Goal: Task Accomplishment & Management: Use online tool/utility

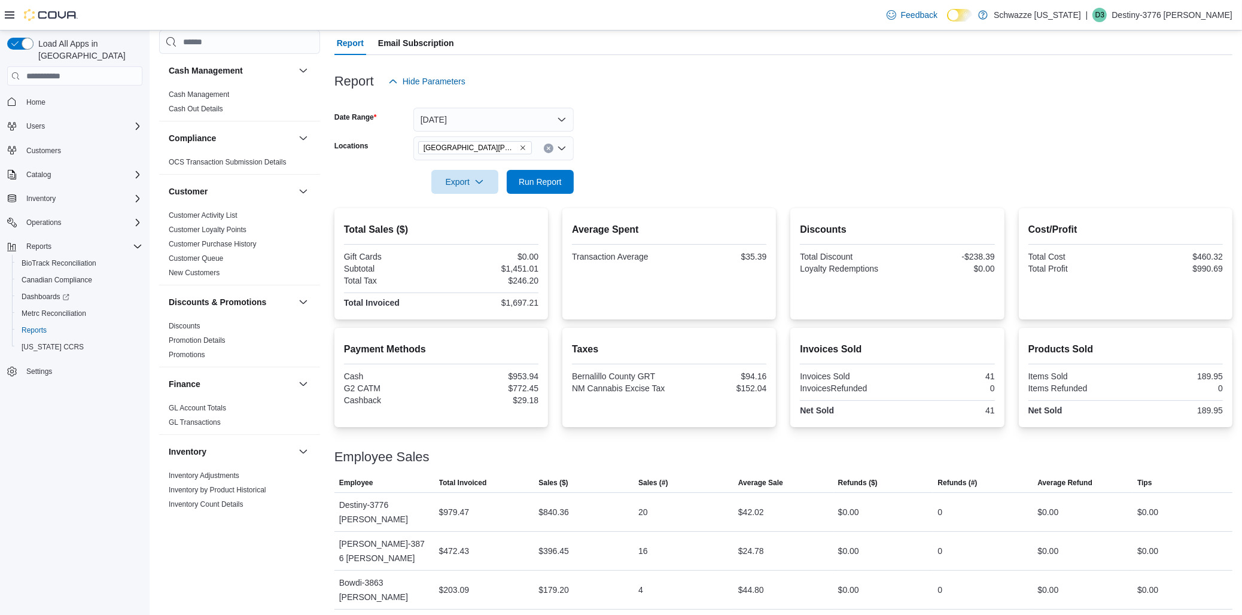
scroll to position [664, 0]
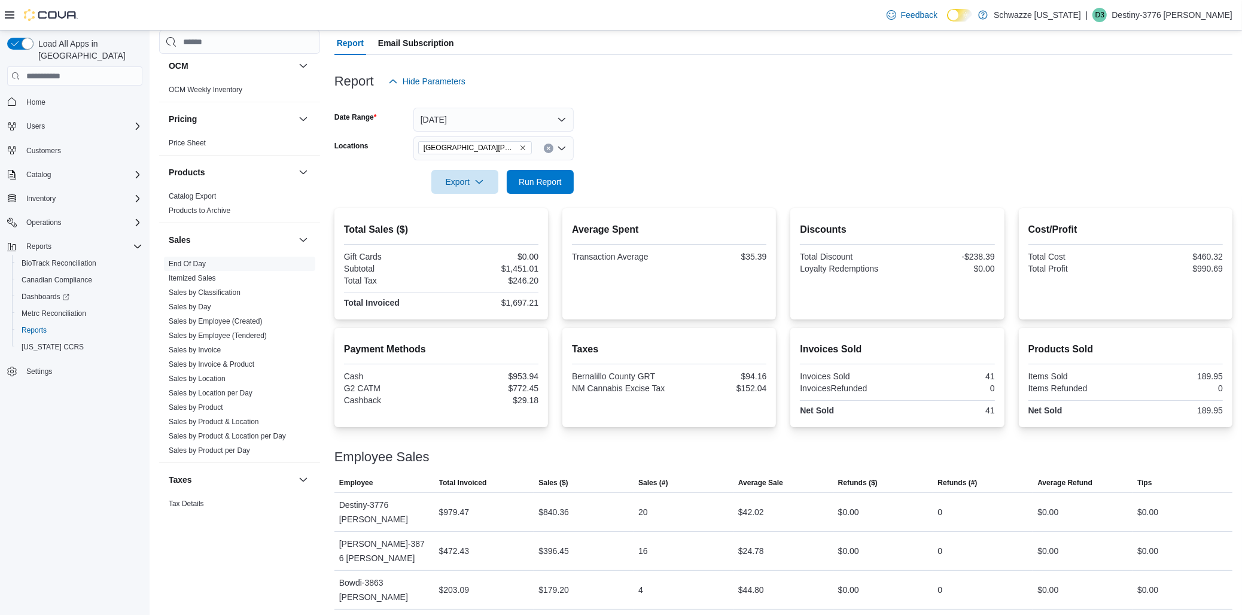
click at [697, 143] on form "Date Range [DATE] Locations [GEOGRAPHIC_DATA][PERSON_NAME] Export Run Report" at bounding box center [783, 143] width 898 height 100
click at [525, 178] on span "Run Report" at bounding box center [540, 181] width 43 height 12
click at [694, 163] on div at bounding box center [783, 165] width 898 height 10
click at [690, 97] on div at bounding box center [783, 100] width 898 height 14
click at [549, 178] on span "Run Report" at bounding box center [540, 181] width 43 height 12
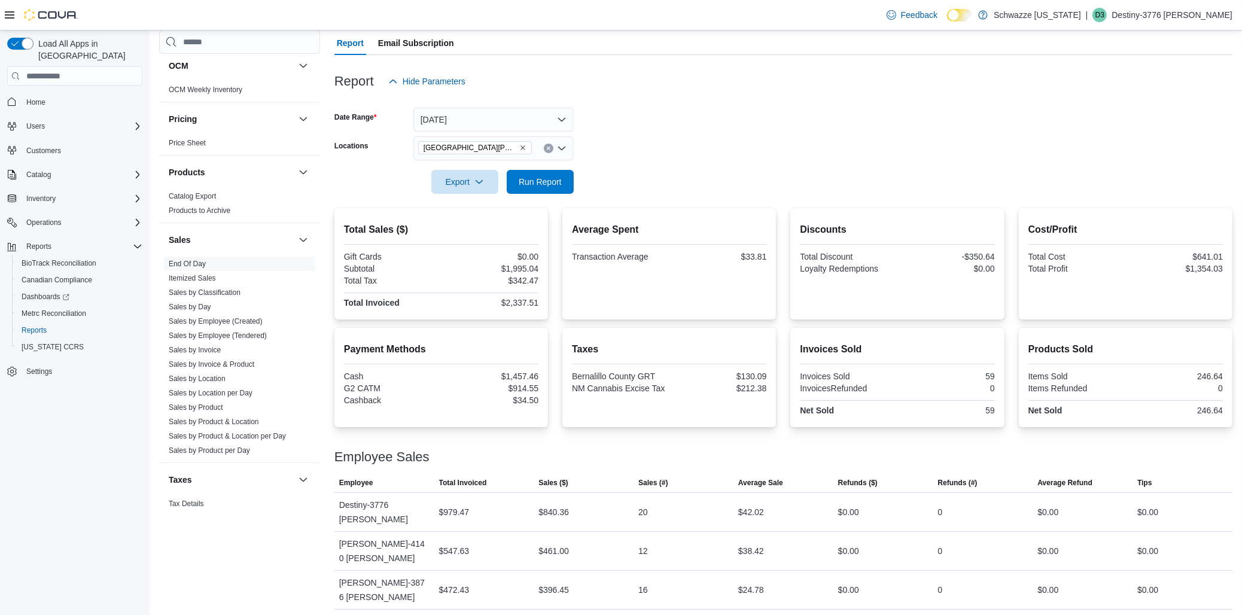
click at [612, 175] on form "Date Range [DATE] Locations [GEOGRAPHIC_DATA][PERSON_NAME] Export Run Report" at bounding box center [783, 143] width 898 height 100
click at [615, 141] on form "Date Range [DATE] Locations [GEOGRAPHIC_DATA][PERSON_NAME] Export Run Report" at bounding box center [783, 143] width 898 height 100
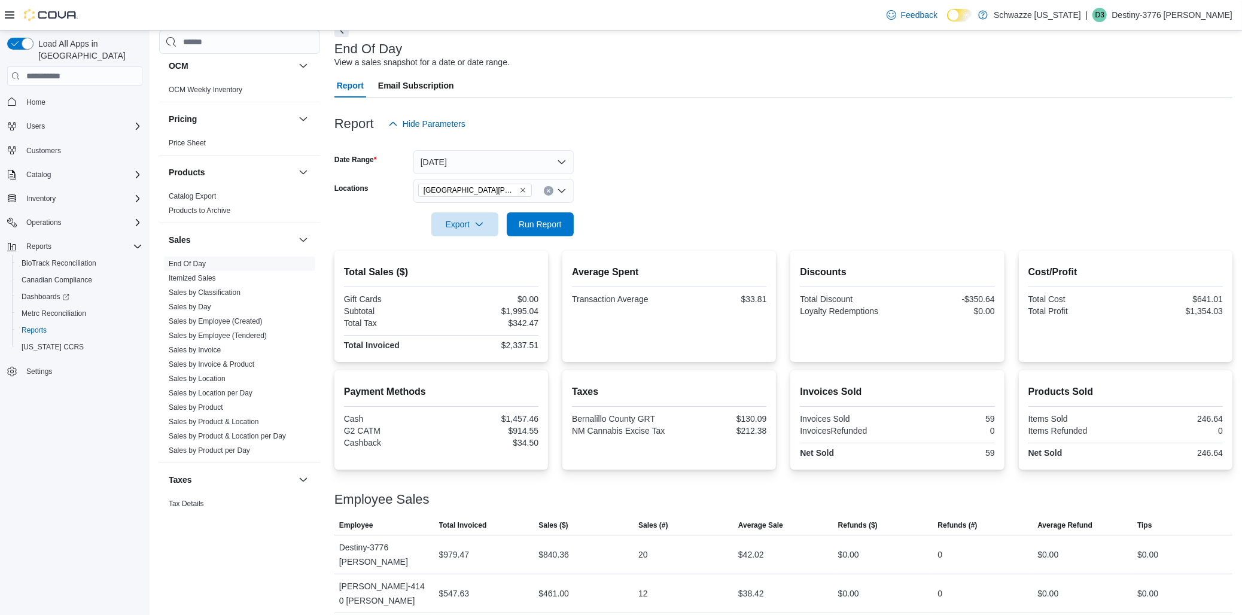
scroll to position [42, 0]
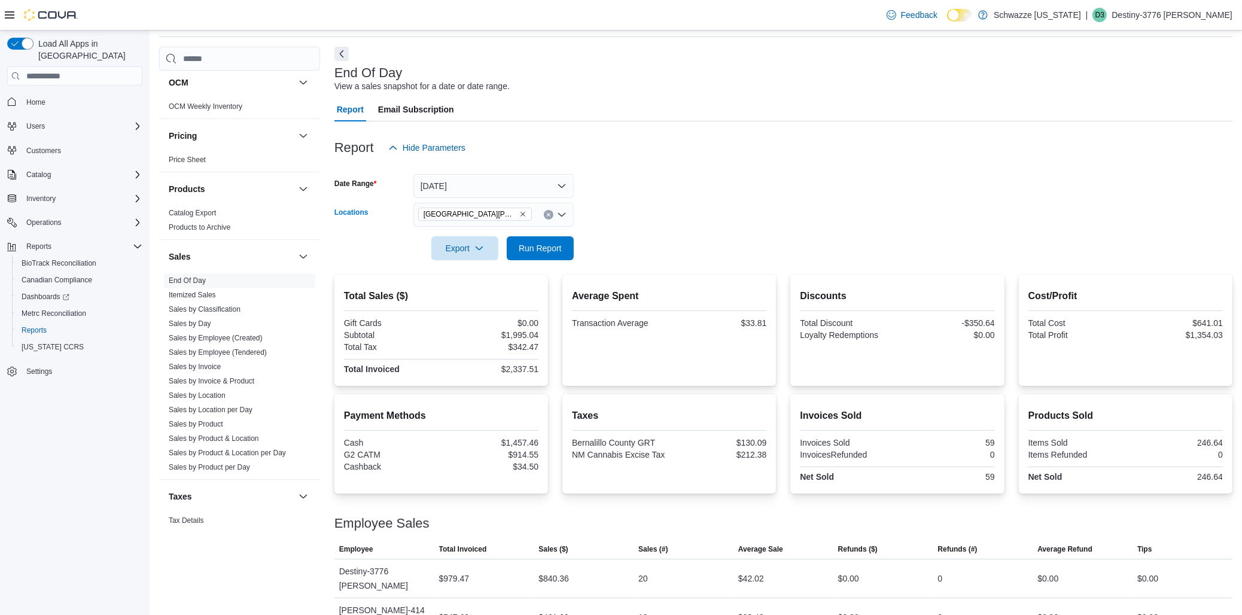
click at [521, 214] on div "[GEOGRAPHIC_DATA][PERSON_NAME]" at bounding box center [493, 215] width 160 height 24
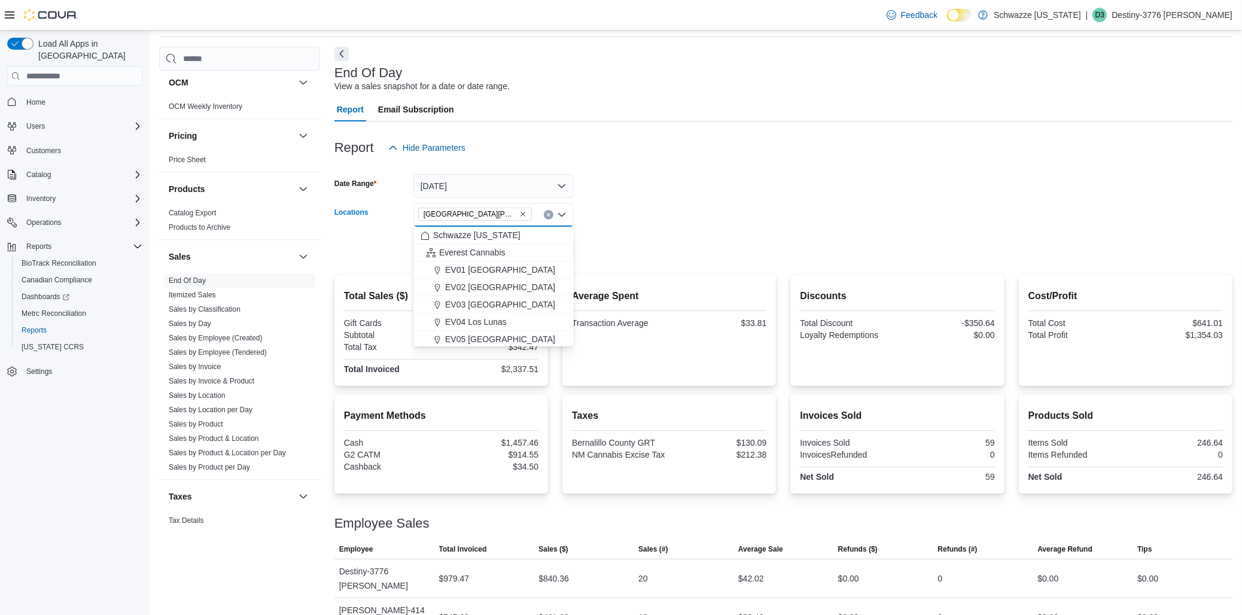
click at [521, 214] on div "EV09 [PERSON_NAME][GEOGRAPHIC_DATA] Combo box. Selected. [GEOGRAPHIC_DATA][PERS…" at bounding box center [493, 215] width 160 height 24
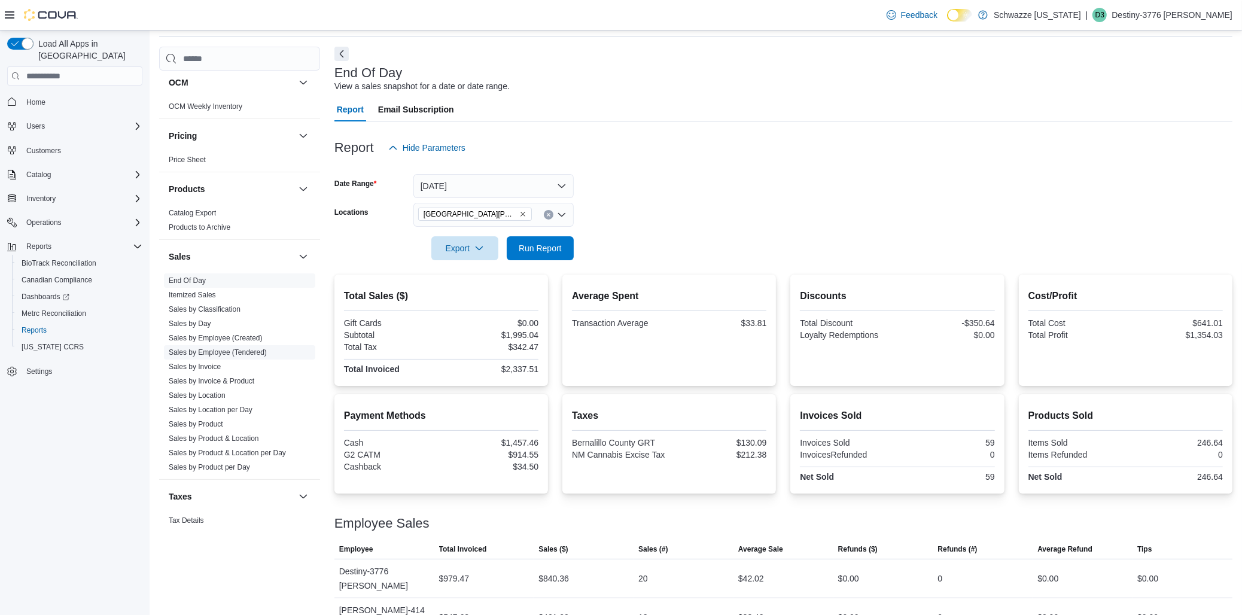
click at [259, 353] on link "Sales by Employee (Tendered)" at bounding box center [218, 352] width 98 height 8
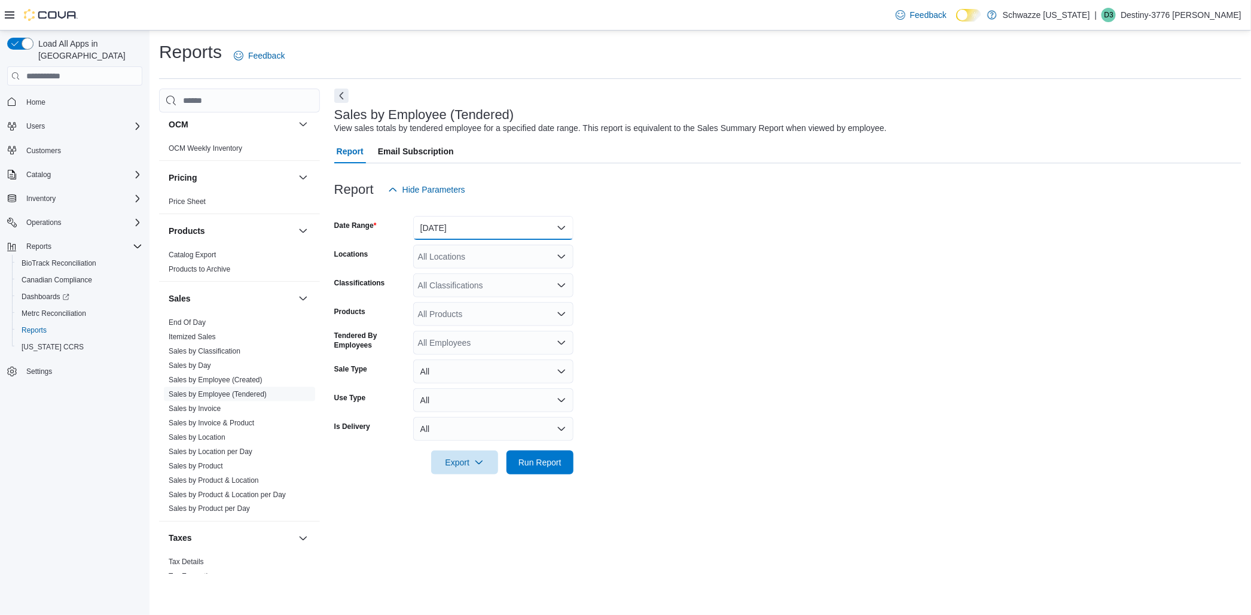
click at [528, 230] on button "[DATE]" at bounding box center [493, 228] width 160 height 24
click at [492, 251] on span "Custom Date" at bounding box center [500, 252] width 136 height 14
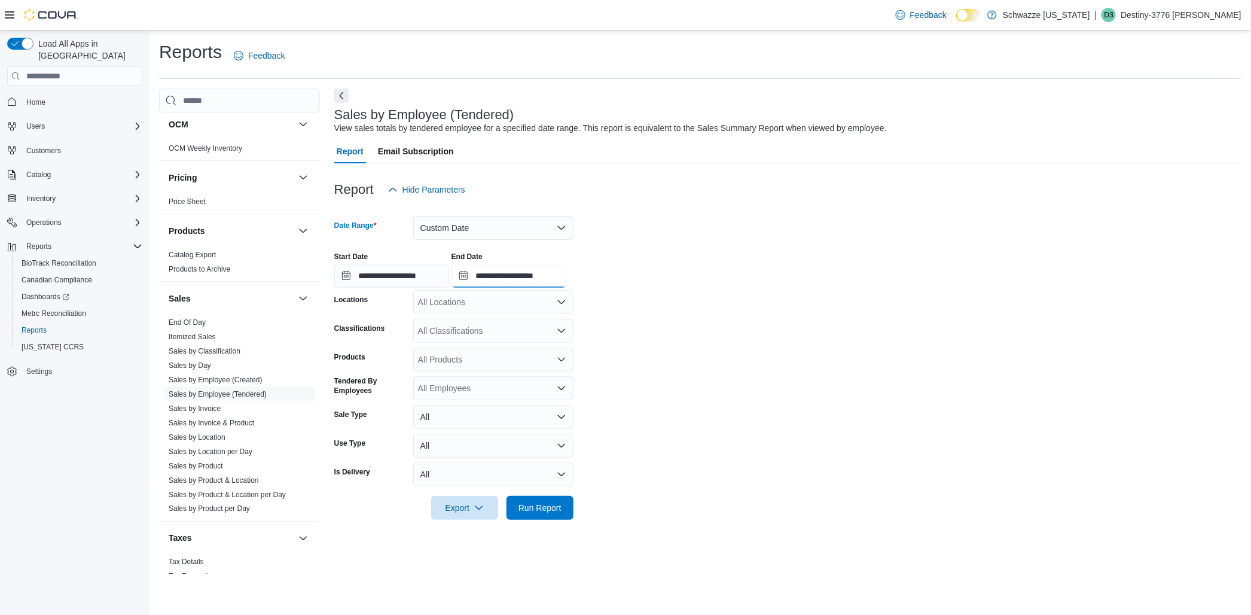
click at [566, 279] on input "**********" at bounding box center [509, 276] width 115 height 24
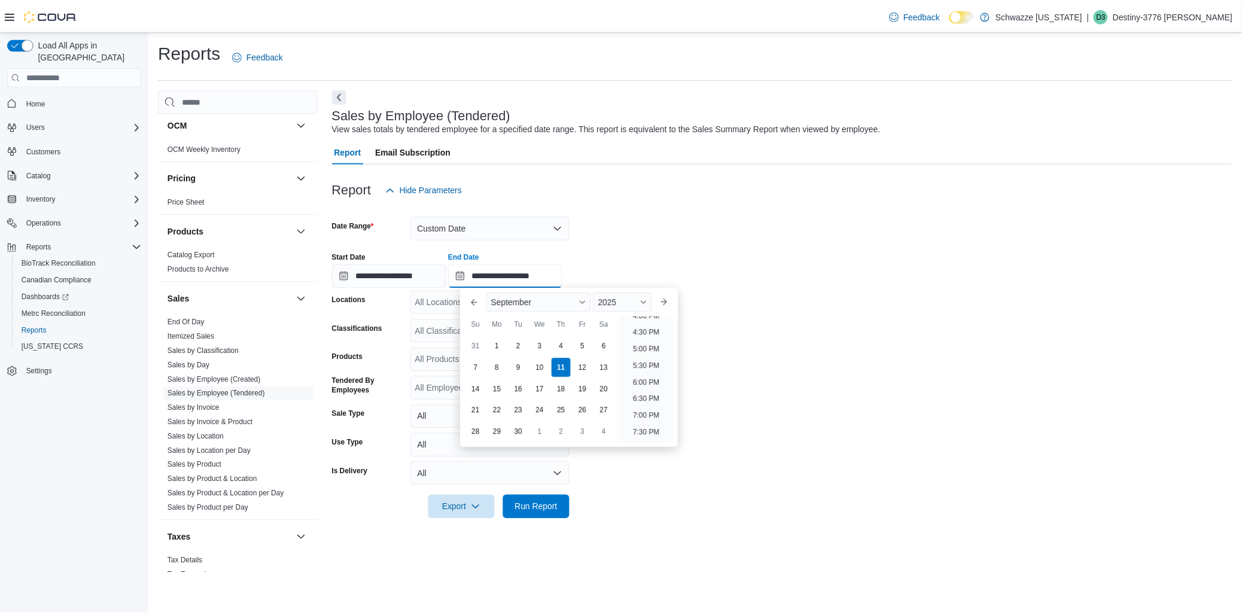
scroll to position [480, 0]
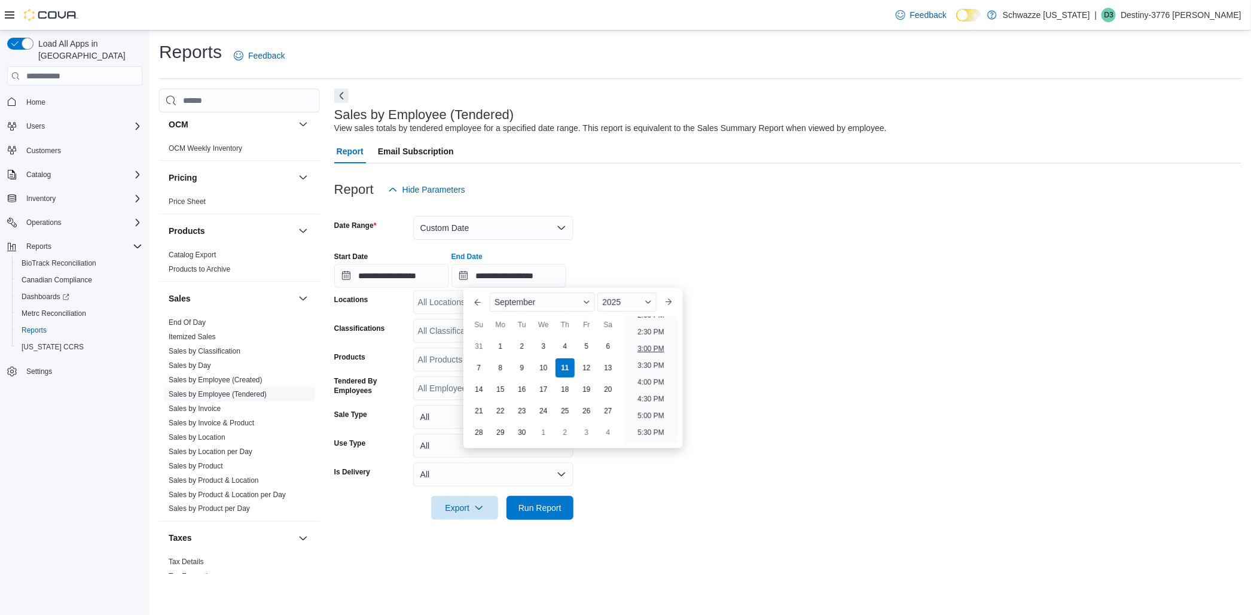
click at [661, 343] on li "3:00 PM" at bounding box center [651, 349] width 36 height 14
type input "**********"
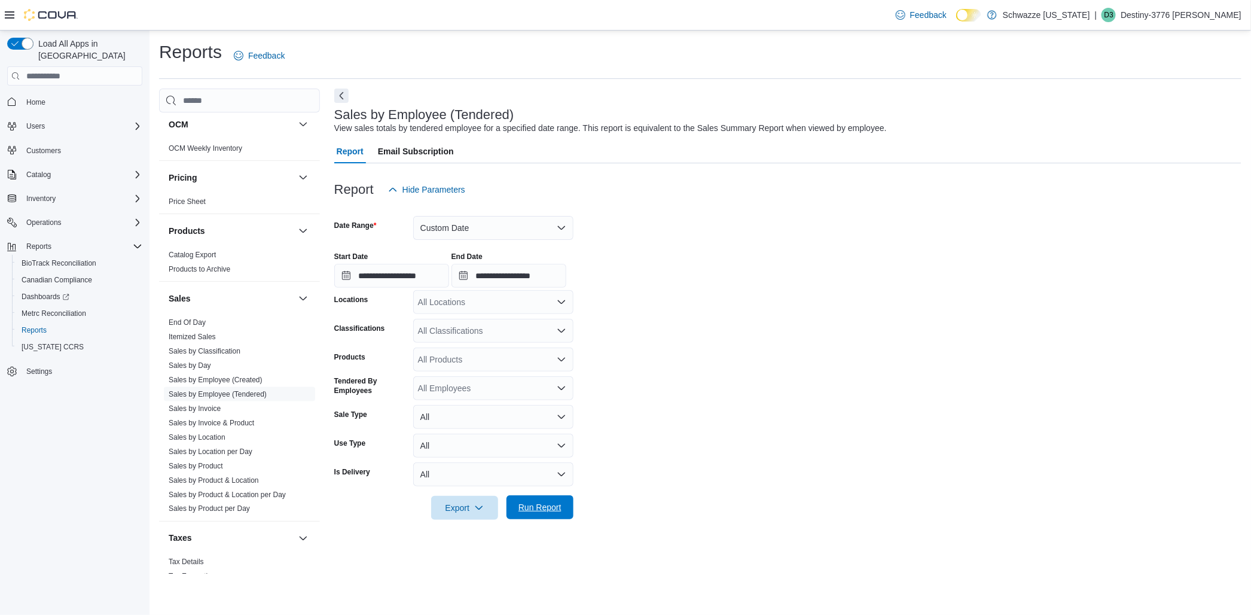
click at [541, 507] on span "Run Report" at bounding box center [540, 507] width 43 height 12
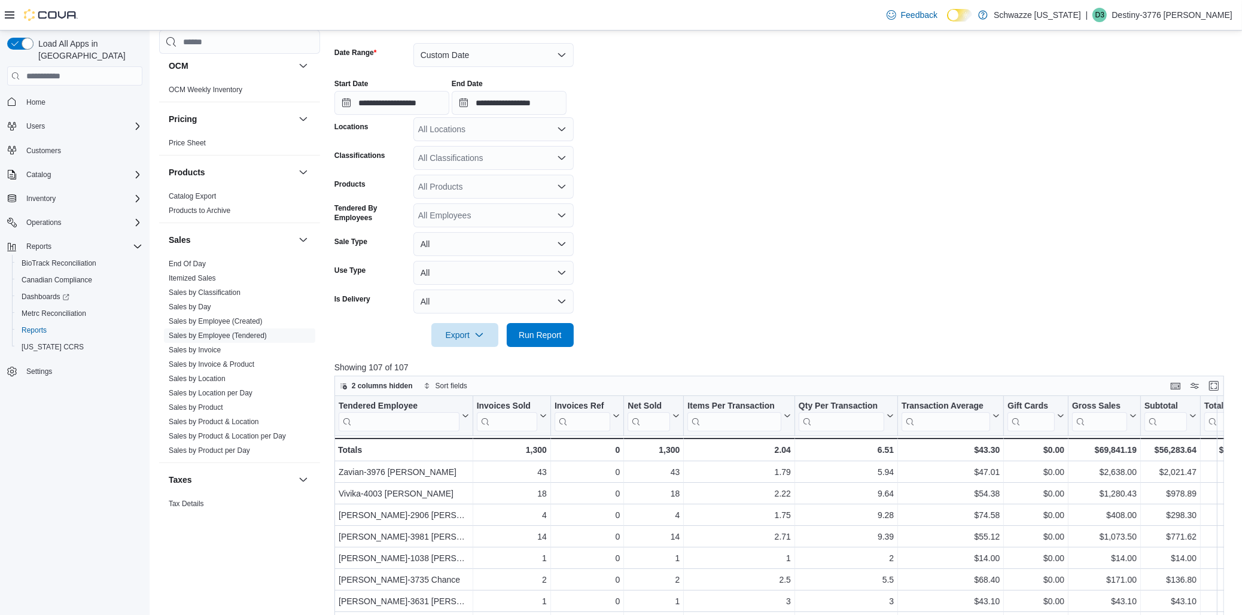
scroll to position [66, 0]
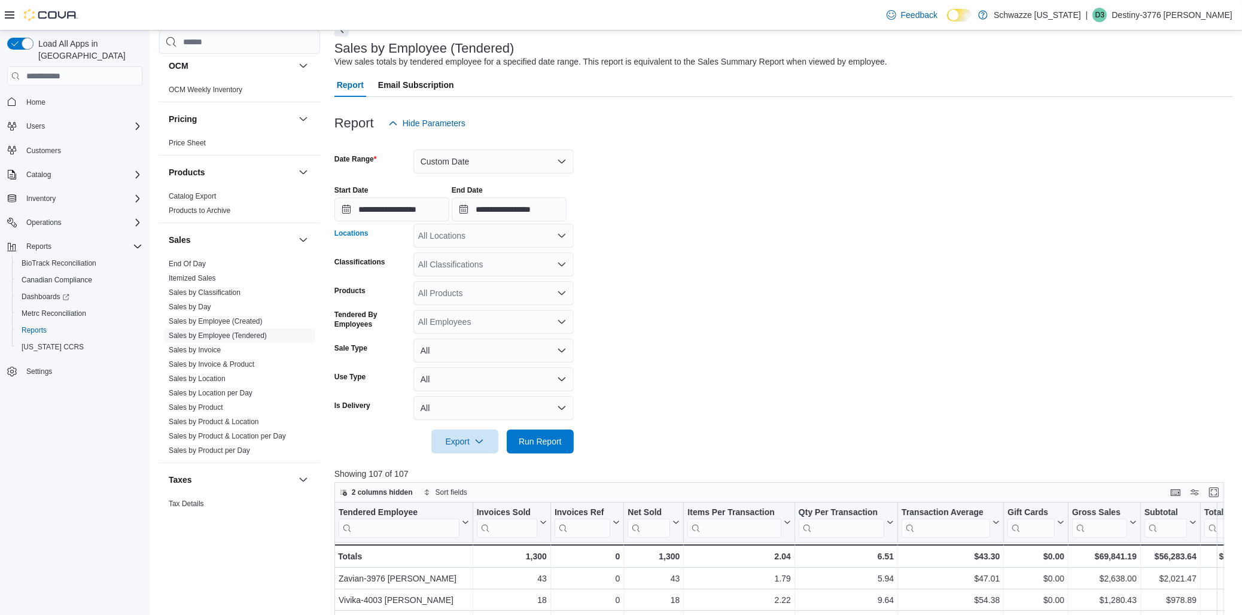
click at [471, 241] on div "All Locations" at bounding box center [493, 236] width 160 height 24
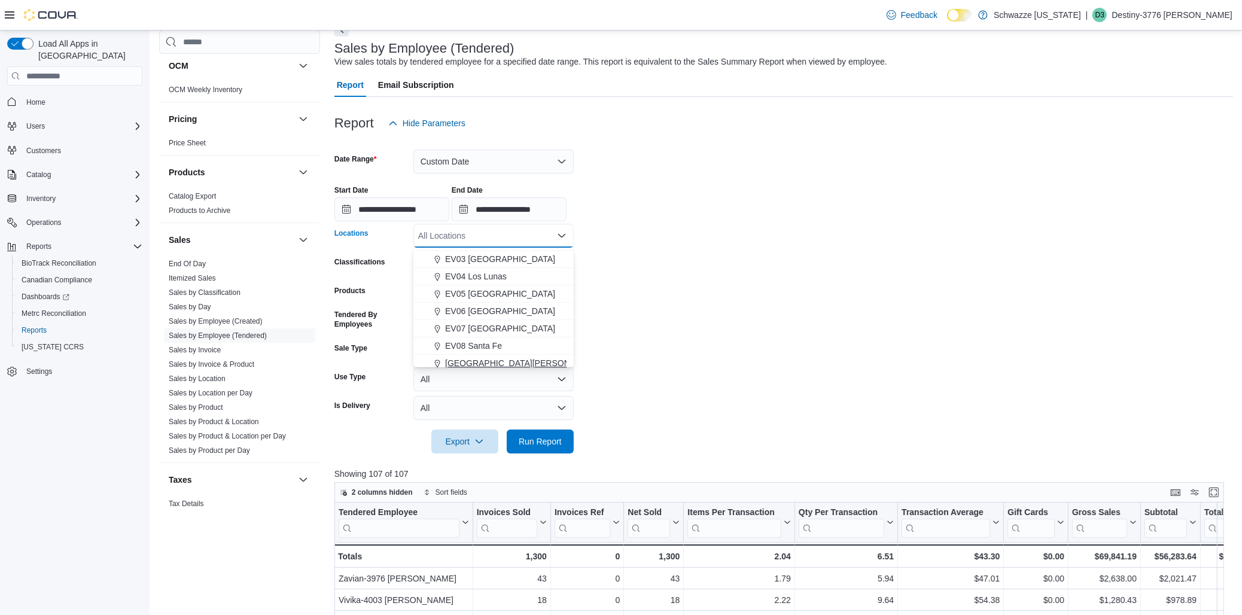
click at [485, 358] on span "[GEOGRAPHIC_DATA][PERSON_NAME]" at bounding box center [523, 363] width 156 height 12
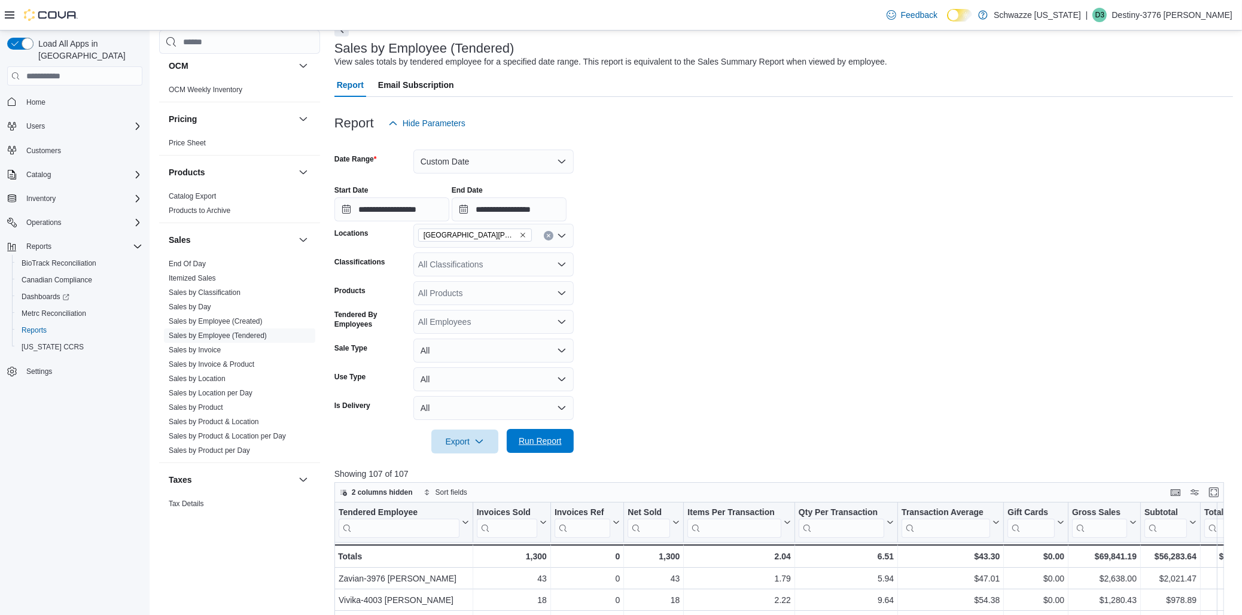
click at [556, 440] on span "Run Report" at bounding box center [540, 441] width 43 height 12
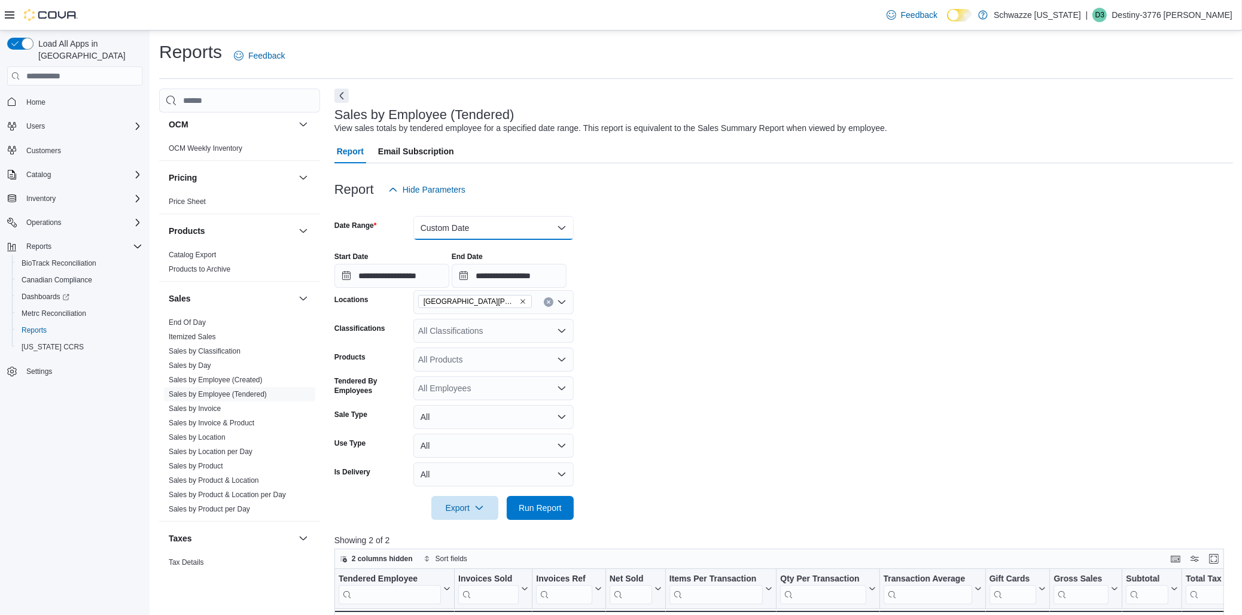
click at [506, 228] on button "Custom Date" at bounding box center [493, 228] width 160 height 24
click at [449, 279] on span "[DATE]" at bounding box center [500, 276] width 136 height 14
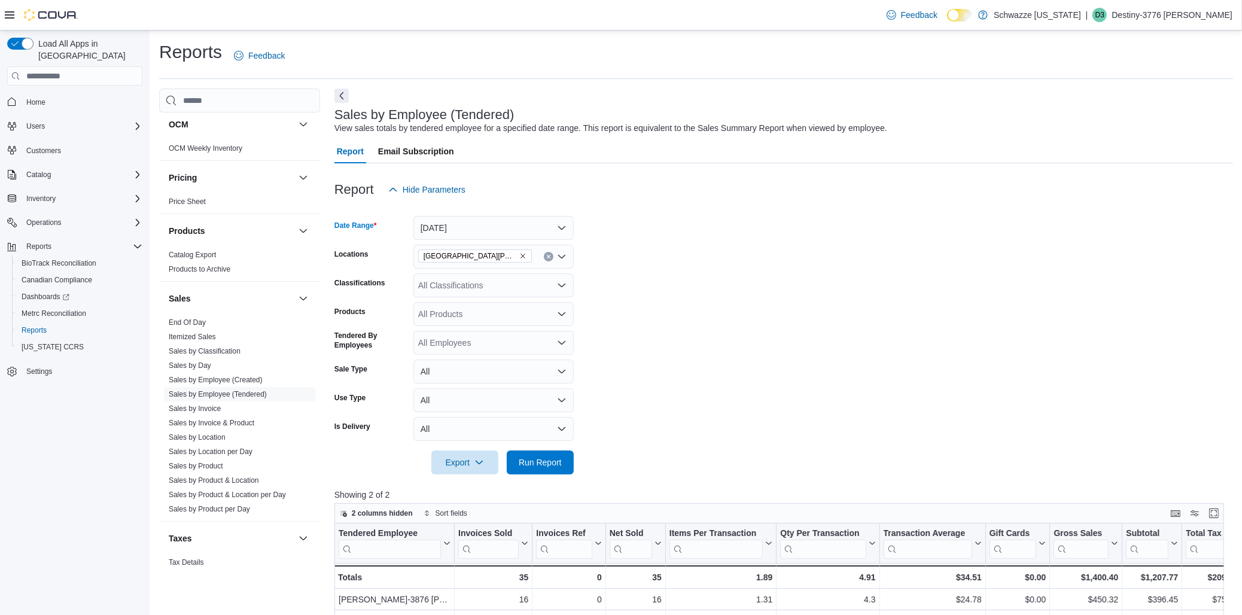
click at [738, 293] on form "Date Range [DATE] Locations EV09 [PERSON_NAME][GEOGRAPHIC_DATA] Classifications…" at bounding box center [783, 338] width 899 height 273
click at [558, 468] on span "Run Report" at bounding box center [540, 462] width 53 height 24
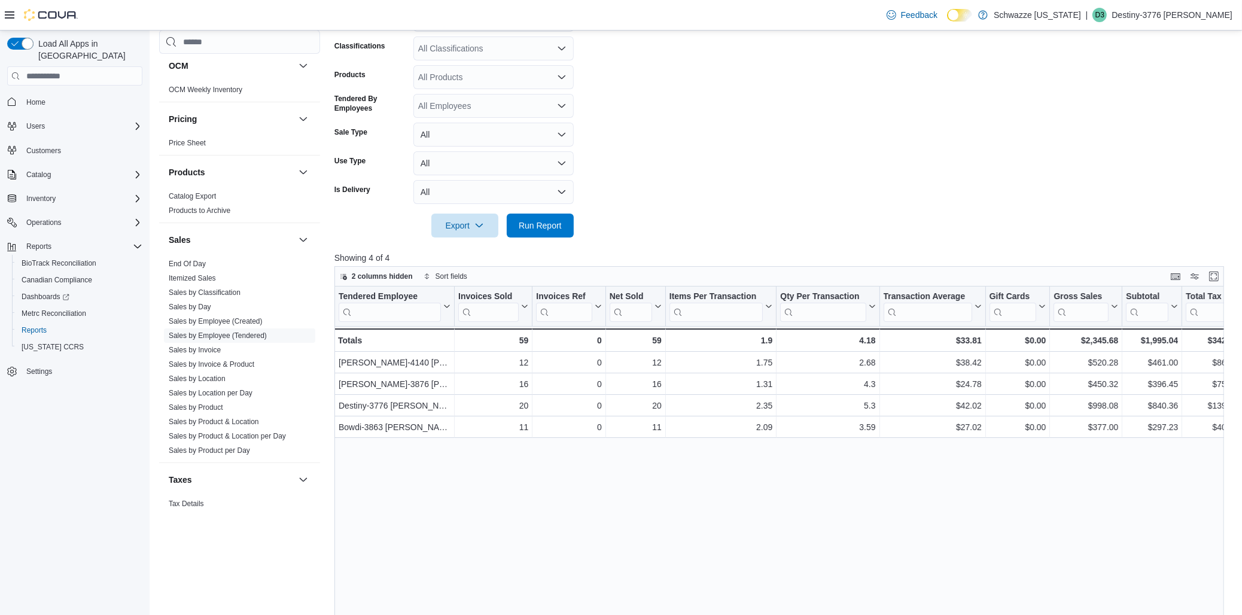
scroll to position [266, 0]
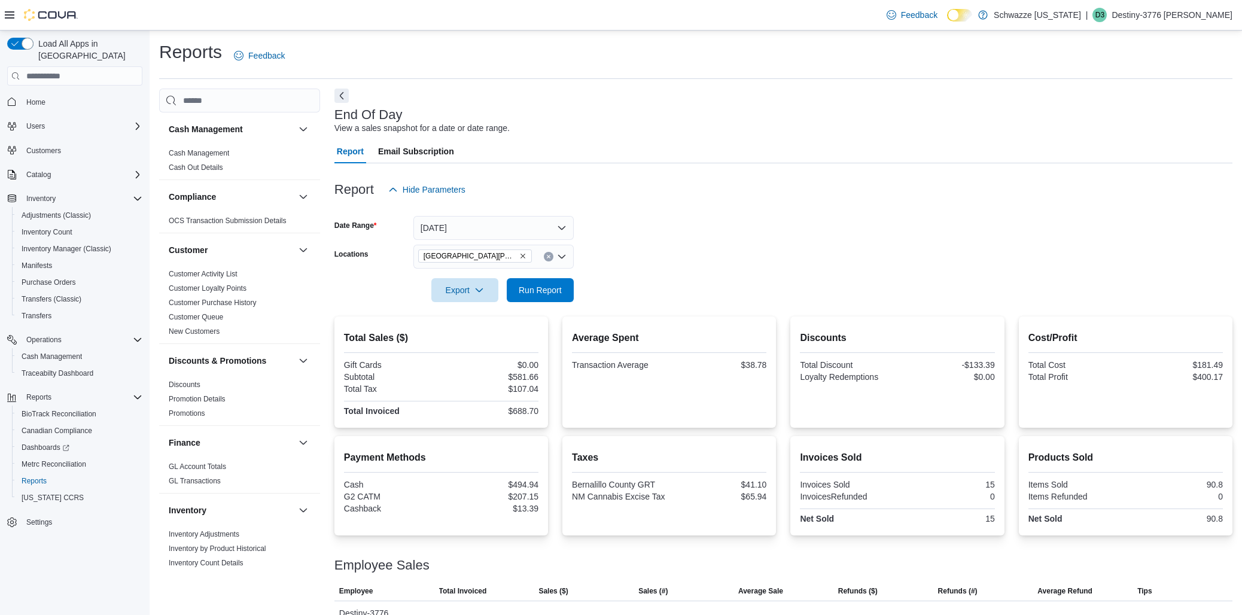
scroll to position [59, 0]
